Goal: Find specific page/section: Find specific page/section

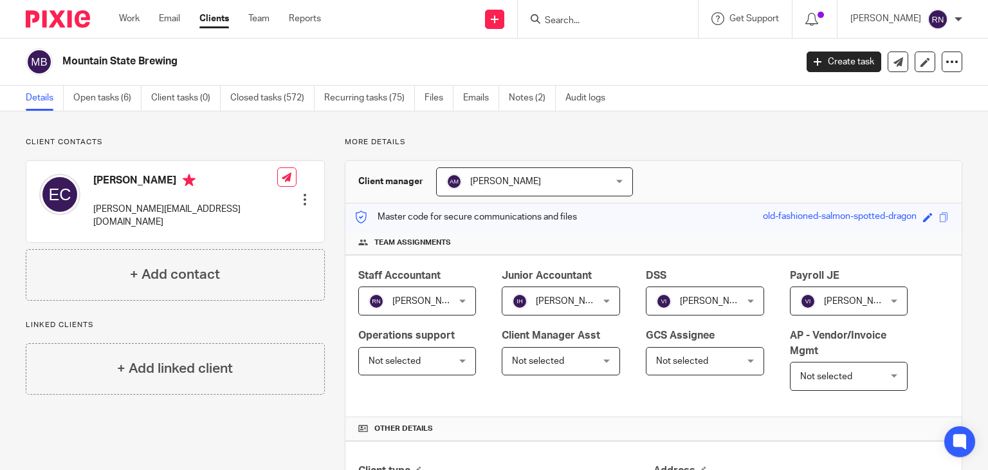
scroll to position [358, 0]
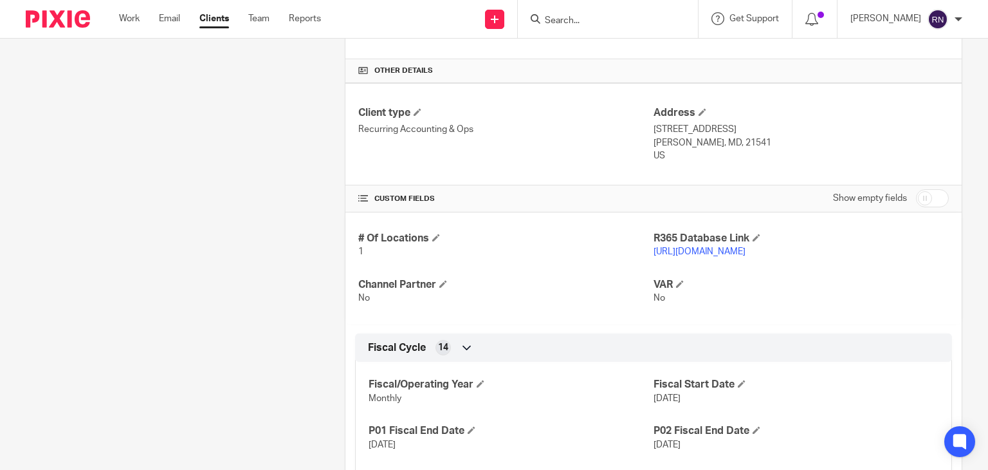
click at [621, 13] on form at bounding box center [612, 19] width 137 height 16
click at [594, 20] on input "Search" at bounding box center [602, 21] width 116 height 12
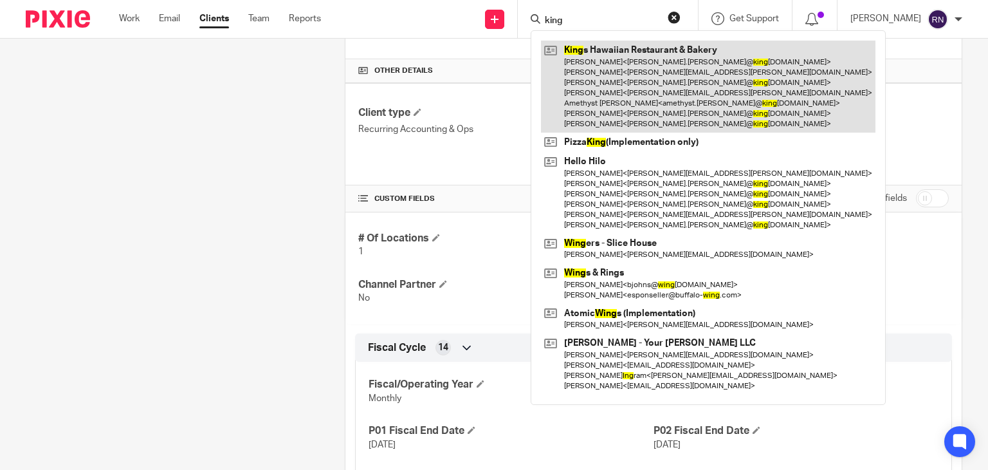
type input "king"
click at [639, 77] on link at bounding box center [708, 87] width 335 height 92
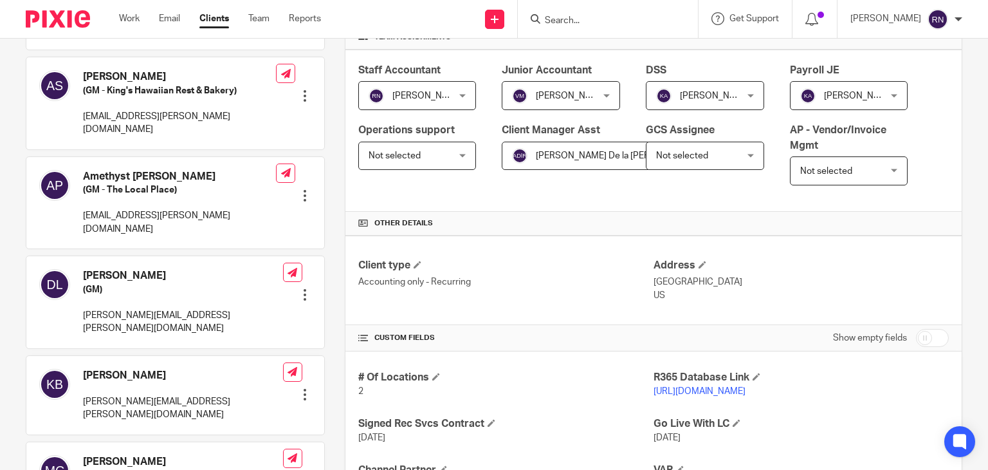
scroll to position [316, 0]
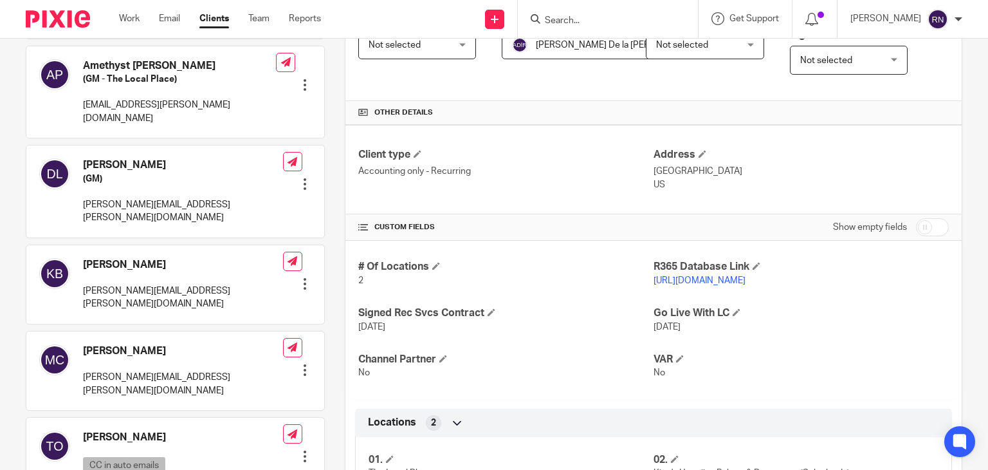
click at [731, 277] on link "[URL][DOMAIN_NAME]" at bounding box center [700, 280] width 92 height 9
click at [629, 19] on input "Search" at bounding box center [602, 21] width 116 height 12
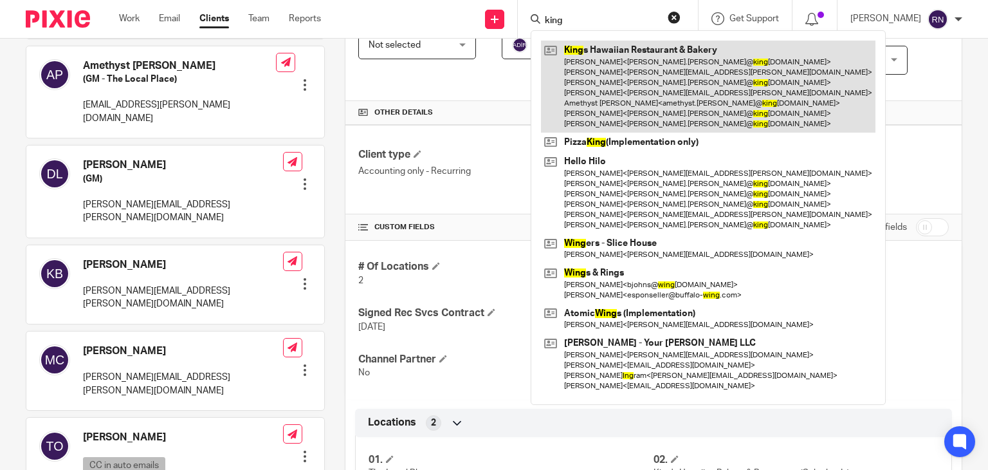
type input "king"
click at [638, 62] on link at bounding box center [708, 87] width 335 height 92
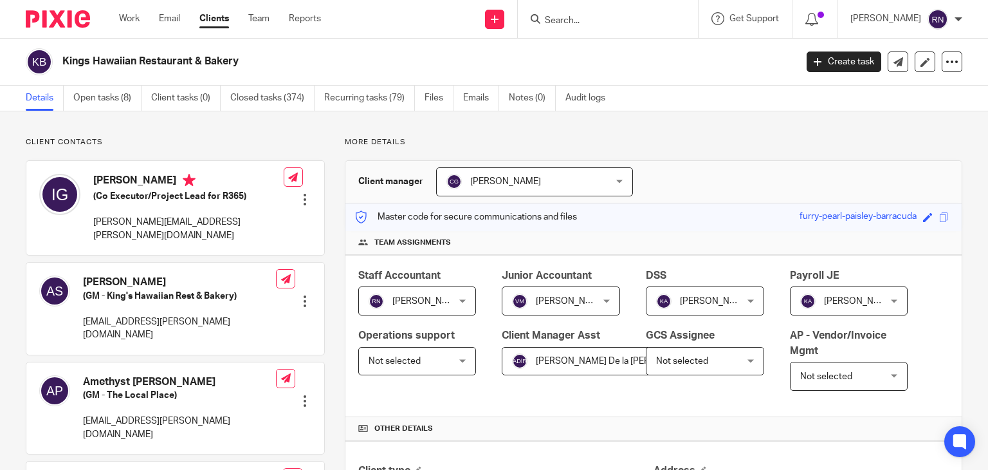
click at [589, 19] on input "Search" at bounding box center [602, 21] width 116 height 12
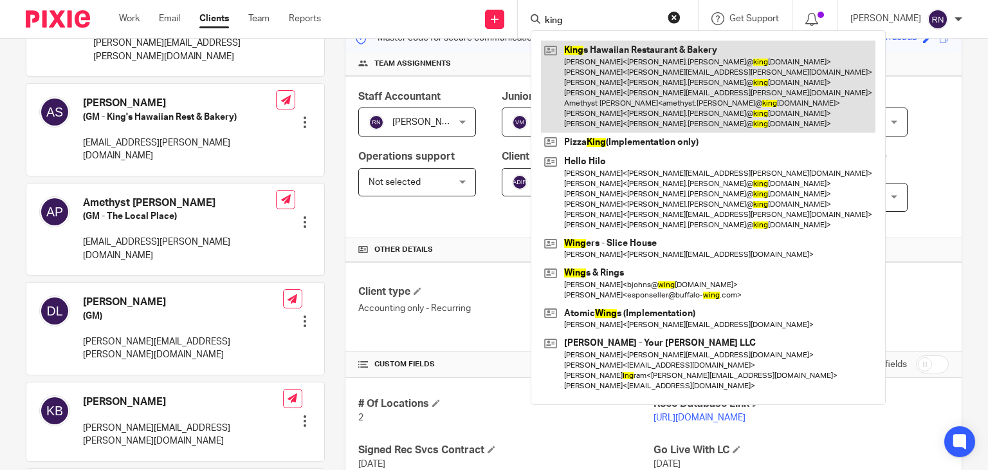
type input "king"
click at [623, 68] on link at bounding box center [708, 87] width 335 height 92
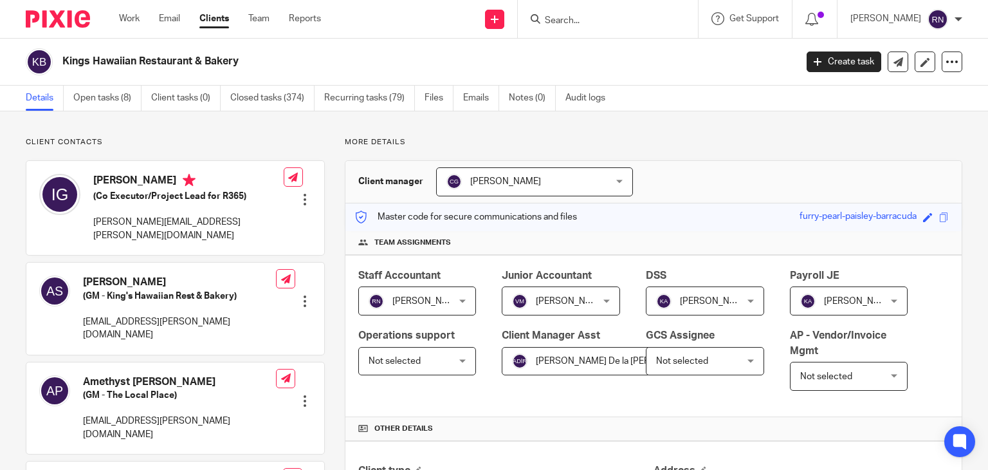
click at [596, 24] on input "Search" at bounding box center [602, 21] width 116 height 12
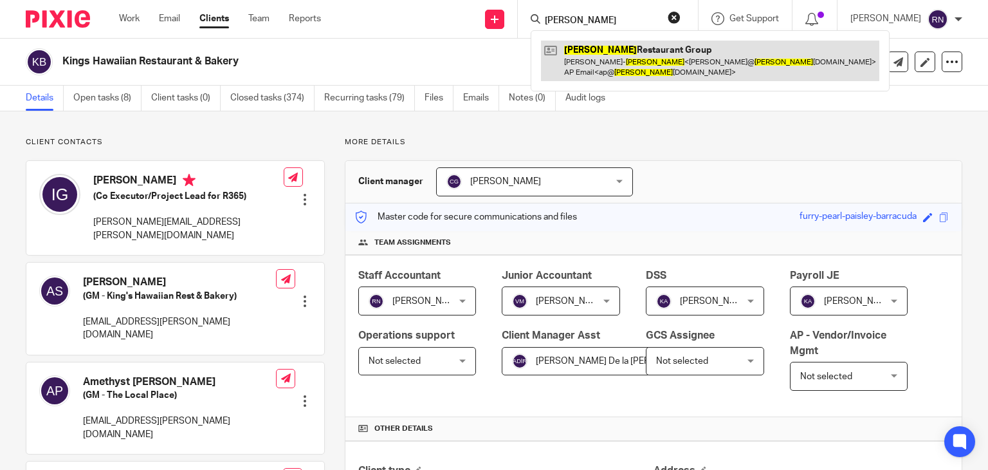
type input "tucker"
click at [631, 51] on link at bounding box center [710, 61] width 338 height 40
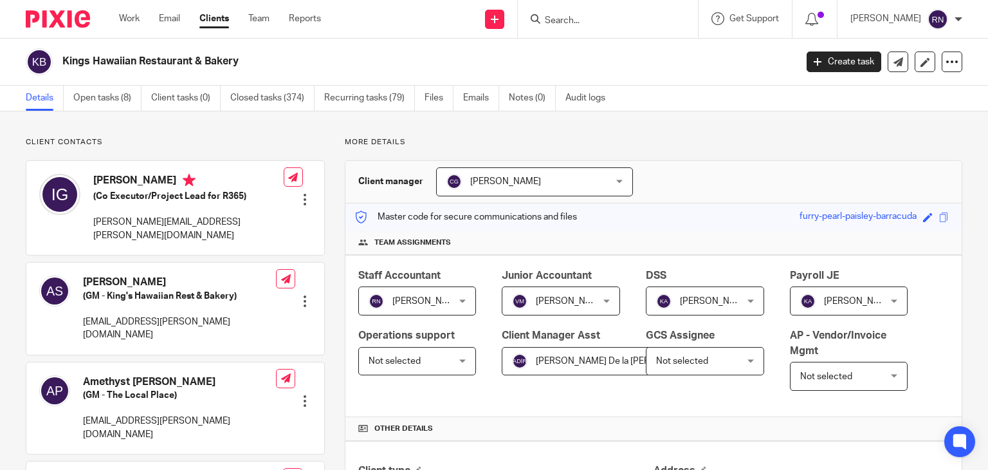
scroll to position [268, 0]
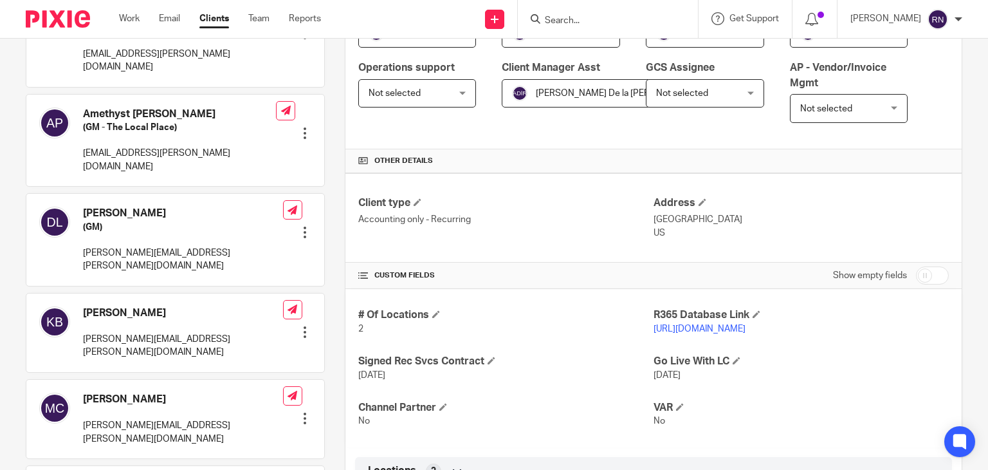
click at [722, 326] on link "[URL][DOMAIN_NAME]" at bounding box center [700, 328] width 92 height 9
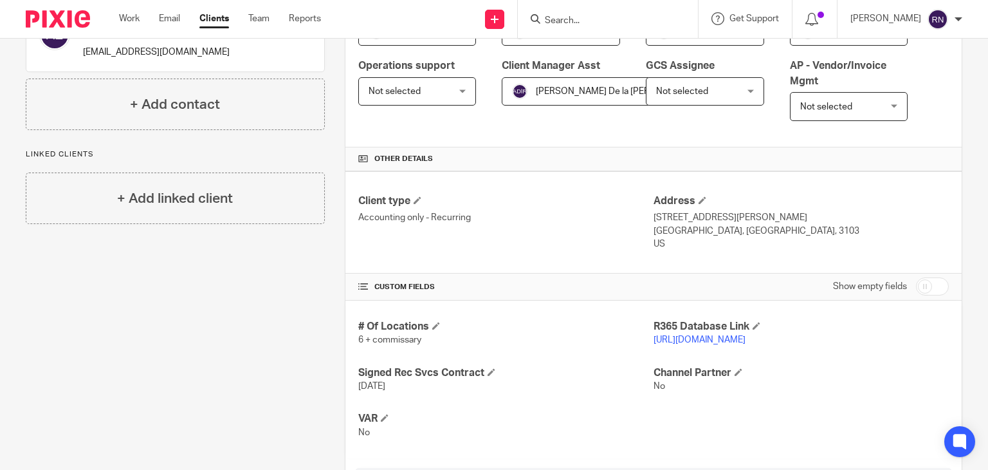
scroll to position [305, 0]
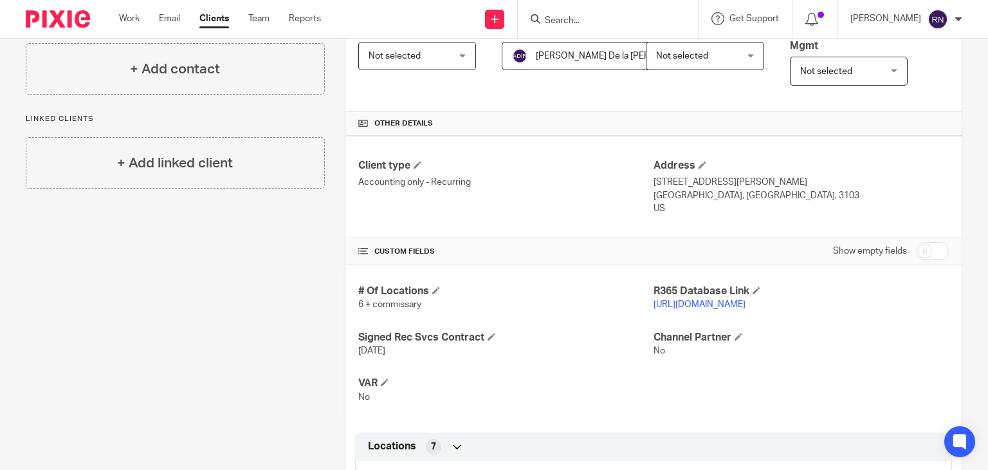
click at [703, 302] on link "https://tuckersnh.restaurant365.com" at bounding box center [700, 304] width 92 height 9
click at [623, 16] on input "Search" at bounding box center [602, 21] width 116 height 12
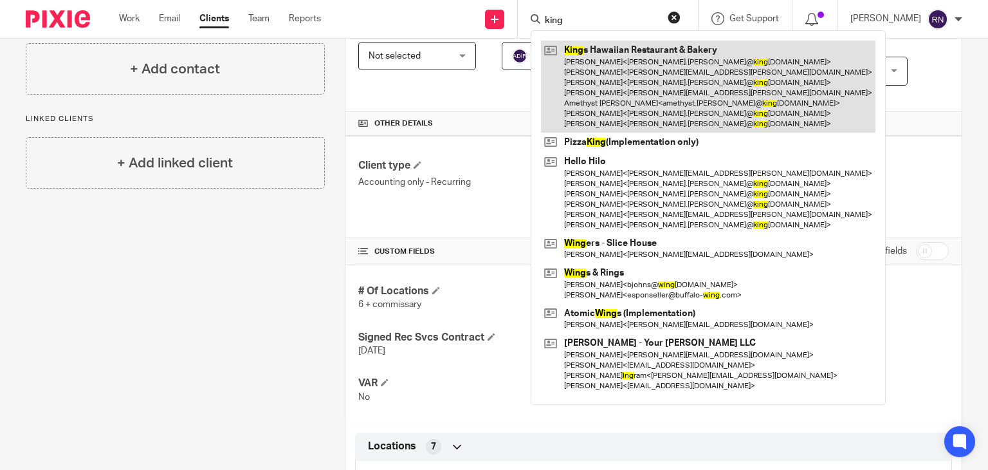
type input "king"
click at [656, 57] on link at bounding box center [708, 87] width 335 height 92
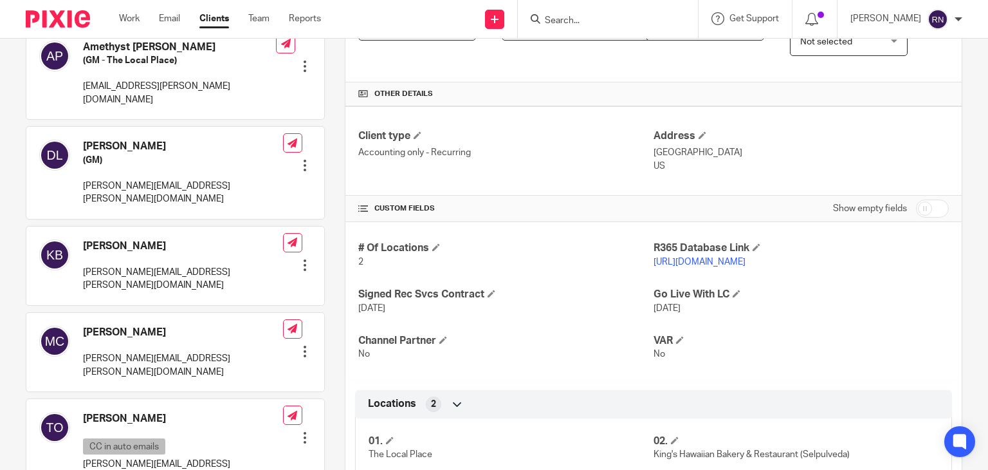
scroll to position [335, 0]
click at [738, 259] on link "[URL][DOMAIN_NAME]" at bounding box center [700, 261] width 92 height 9
click at [611, 26] on input "Search" at bounding box center [602, 21] width 116 height 12
click at [621, 20] on input "Search" at bounding box center [602, 21] width 116 height 12
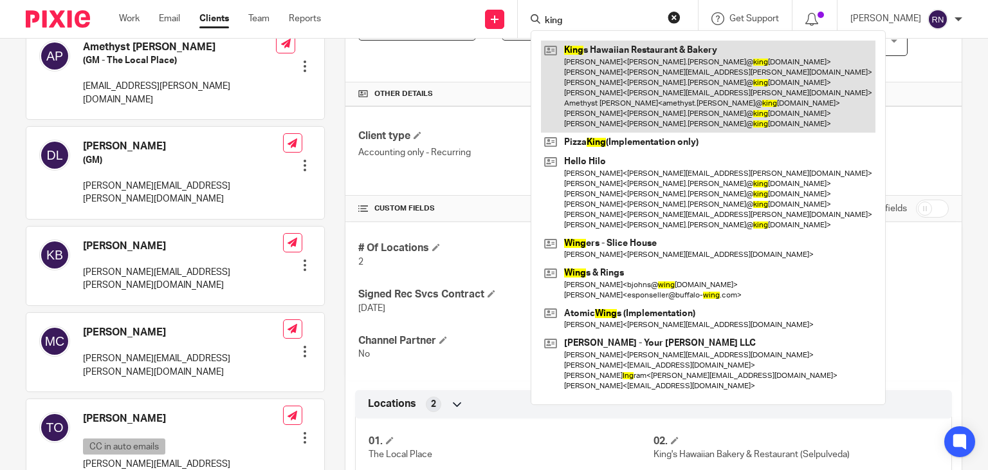
type input "king"
click at [654, 68] on link at bounding box center [708, 87] width 335 height 92
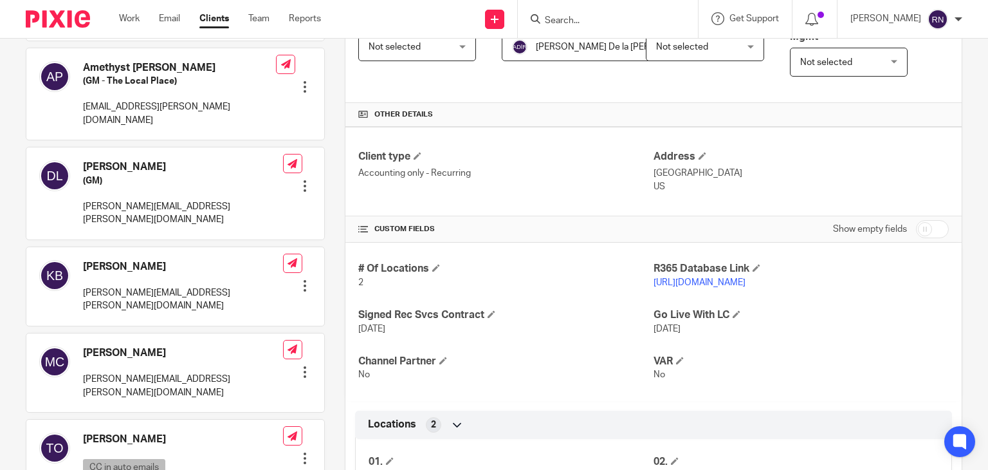
scroll to position [315, 0]
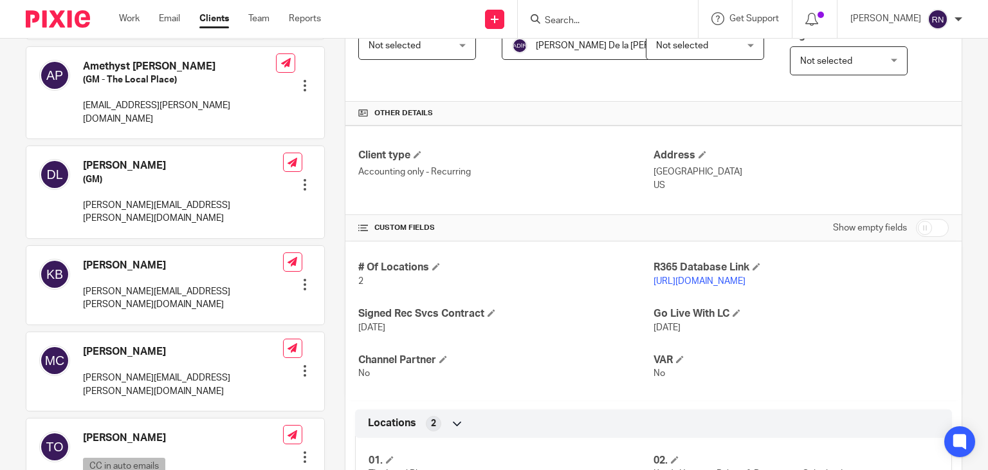
click at [704, 277] on link "[URL][DOMAIN_NAME]" at bounding box center [700, 281] width 92 height 9
